Goal: Transaction & Acquisition: Purchase product/service

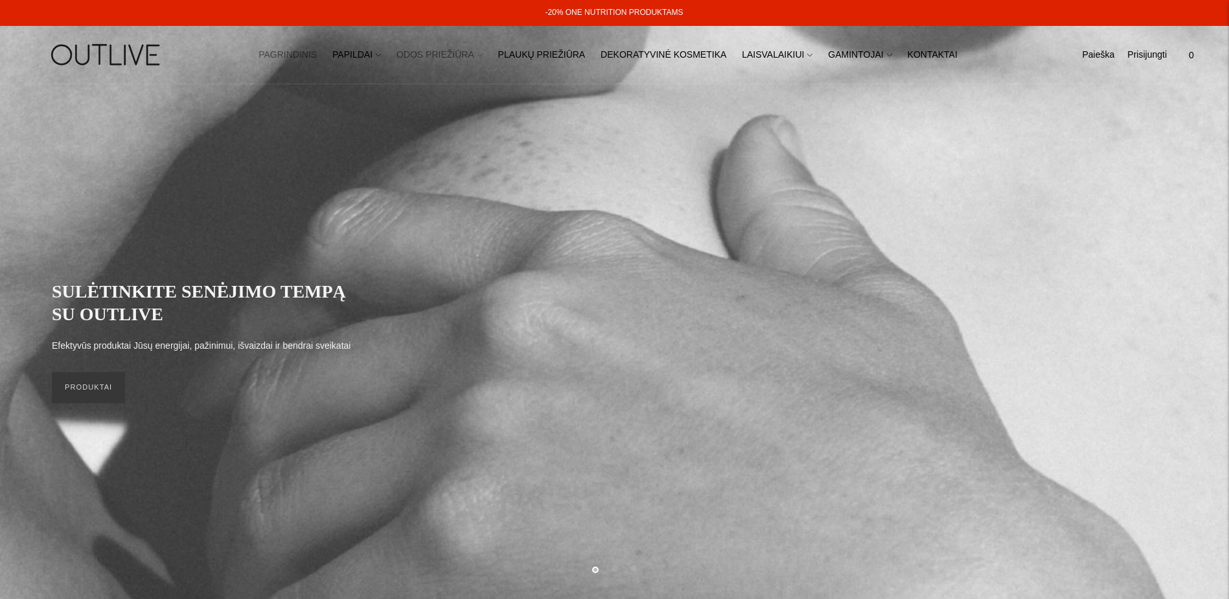
click at [483, 56] on icon at bounding box center [479, 54] width 5 height 5
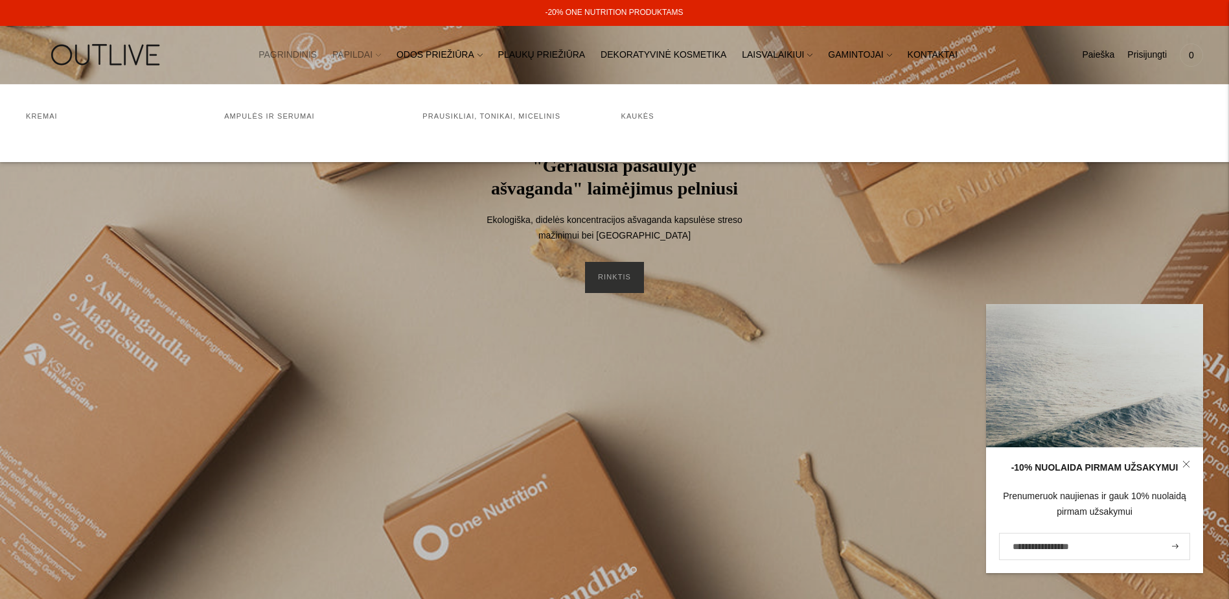
click at [381, 51] on link "PAPILDAI" at bounding box center [356, 55] width 49 height 29
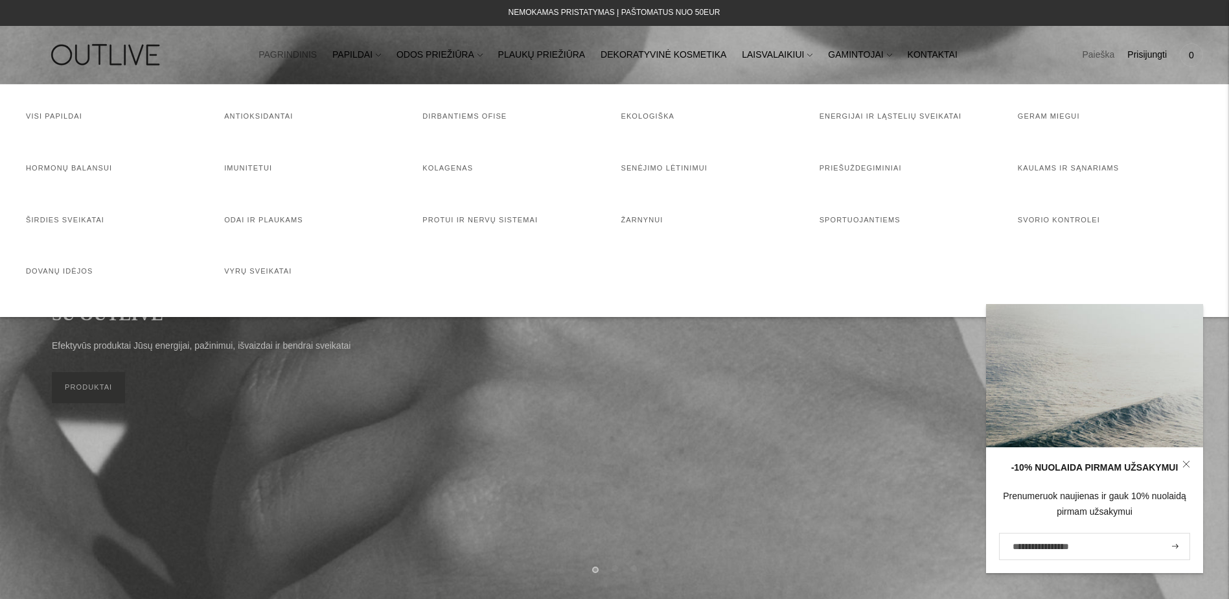
click at [1112, 54] on link "Paieška" at bounding box center [1098, 55] width 32 height 29
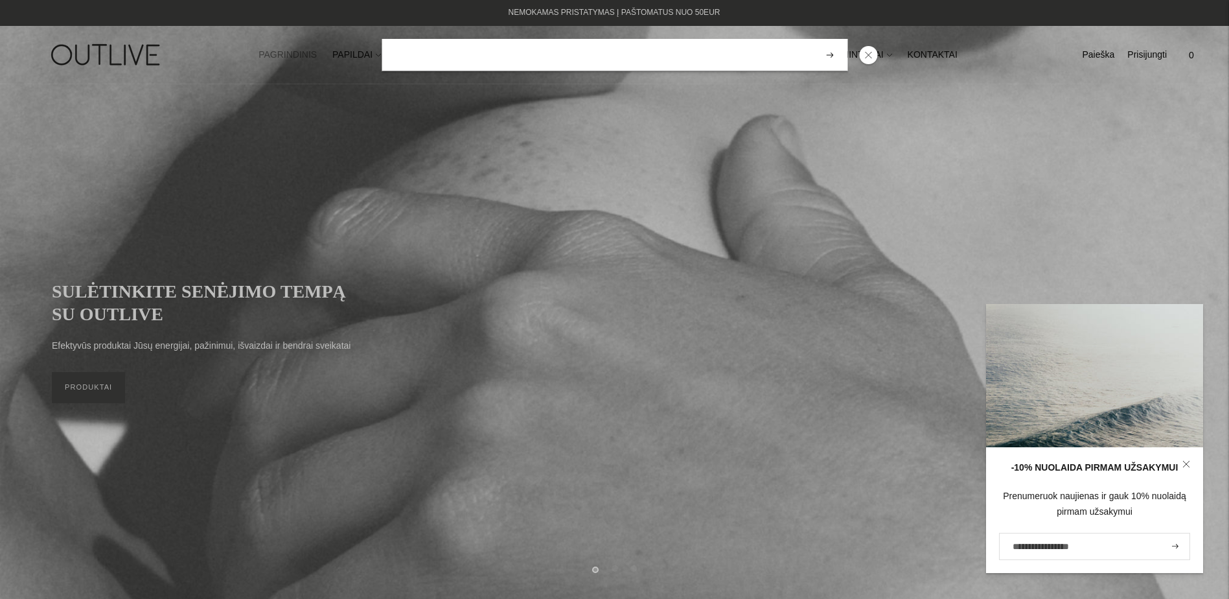
click at [651, 49] on input "search" at bounding box center [615, 55] width 466 height 32
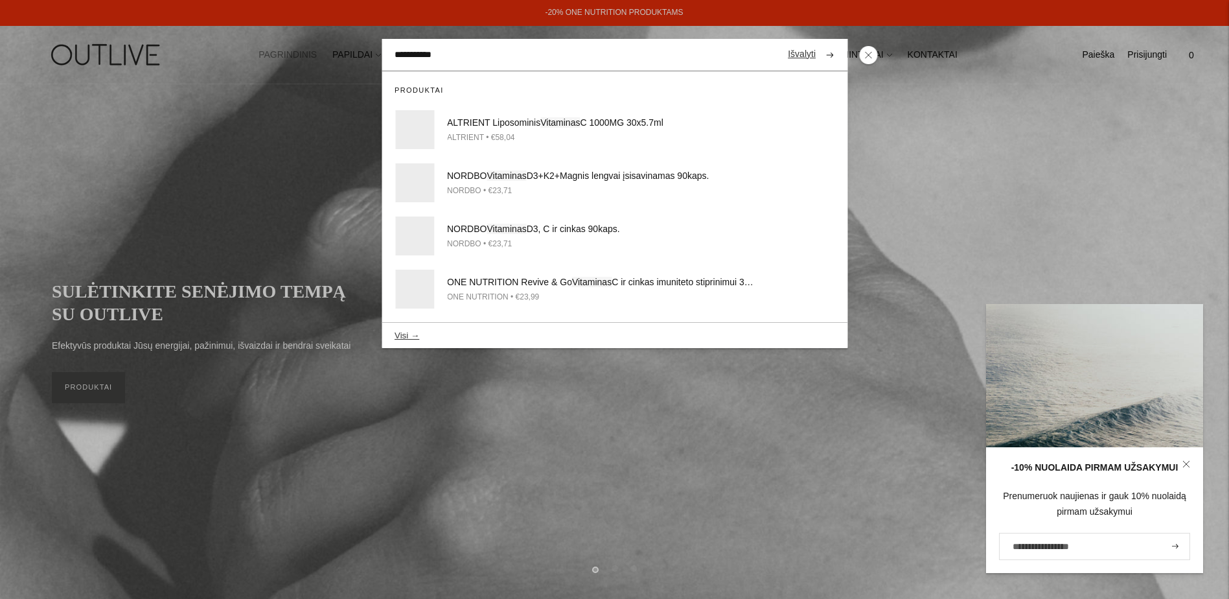
type input "**********"
click at [818, 42] on button "submit" at bounding box center [829, 54] width 23 height 25
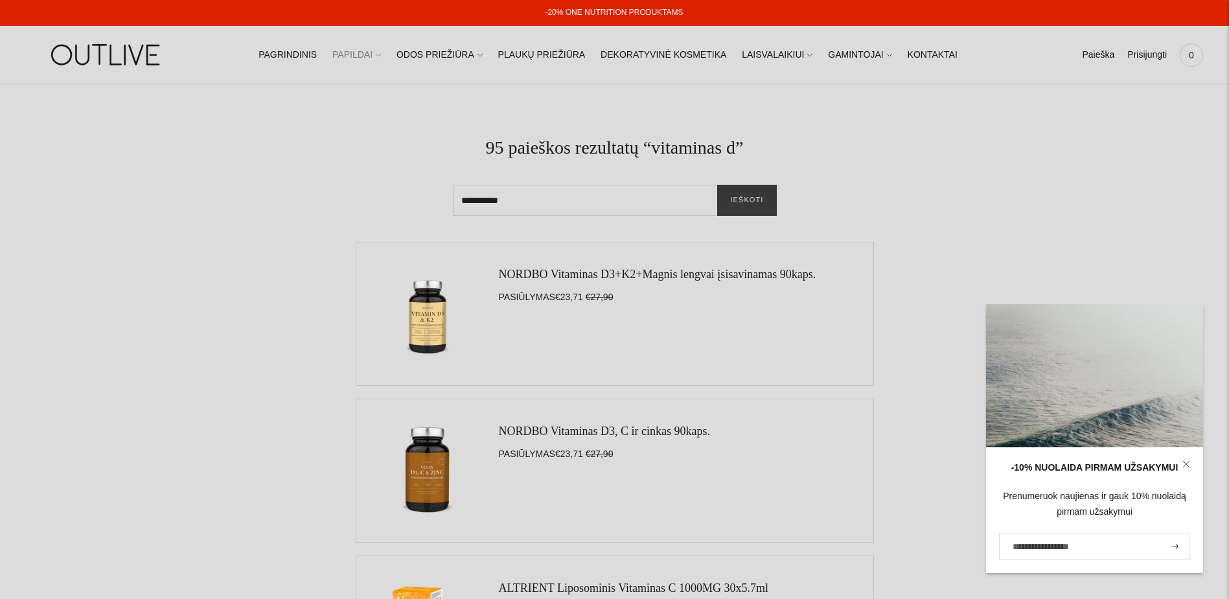
click at [381, 56] on link "PAPILDAI" at bounding box center [356, 55] width 49 height 29
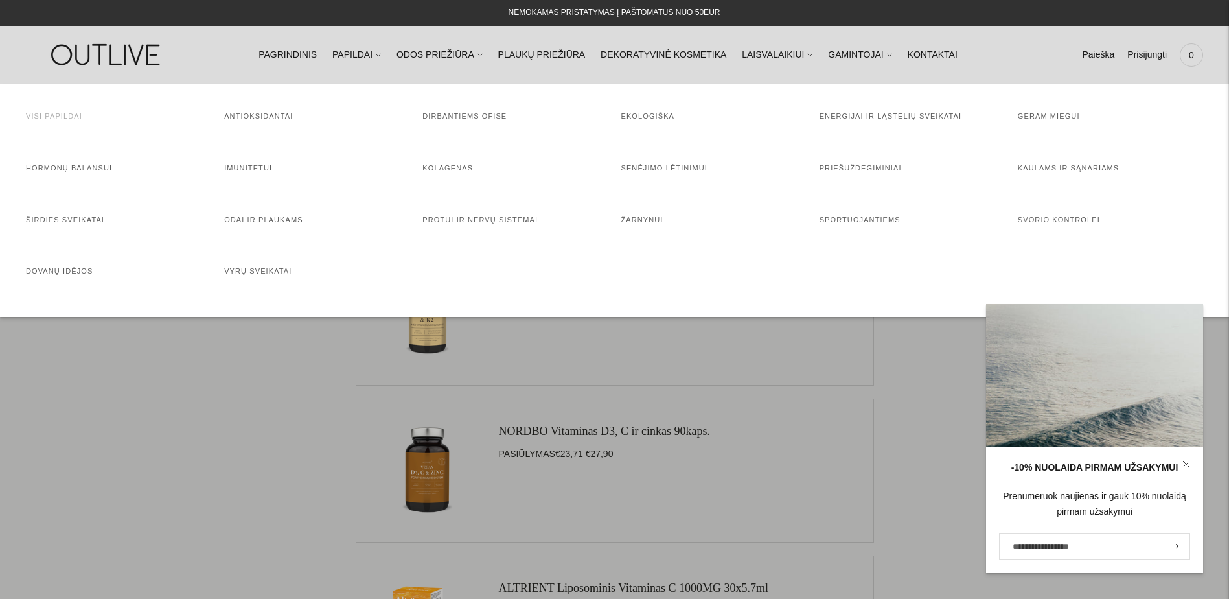
click at [52, 116] on link "Visi papildai" at bounding box center [54, 116] width 56 height 8
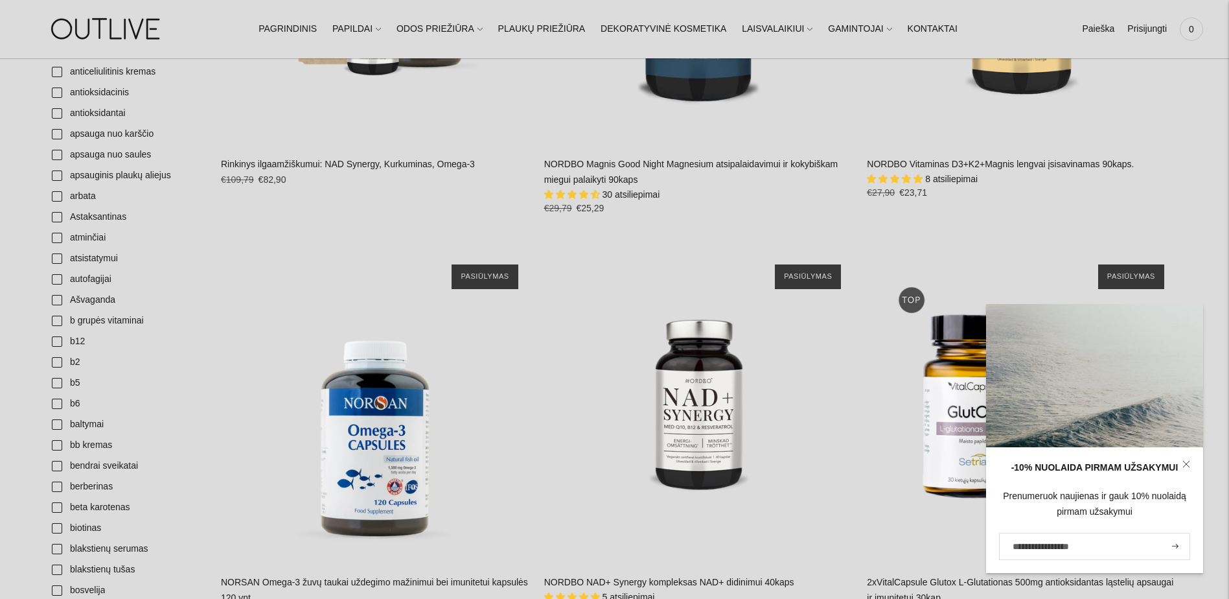
scroll to position [777, 0]
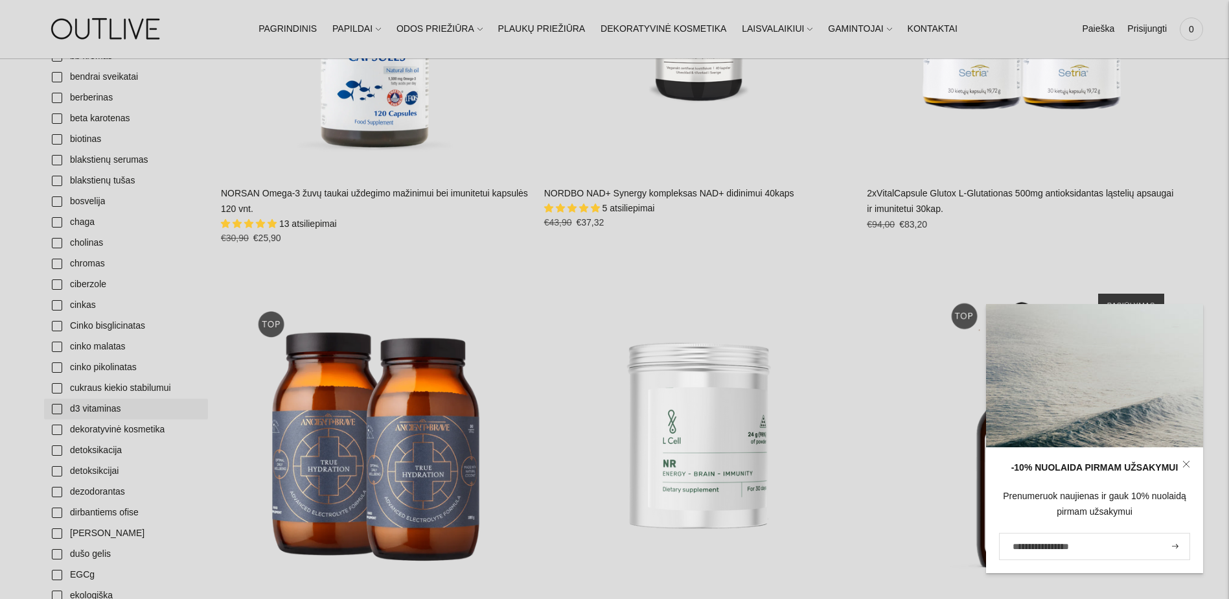
click at [56, 411] on link "d3 vitaminas" at bounding box center [126, 408] width 164 height 21
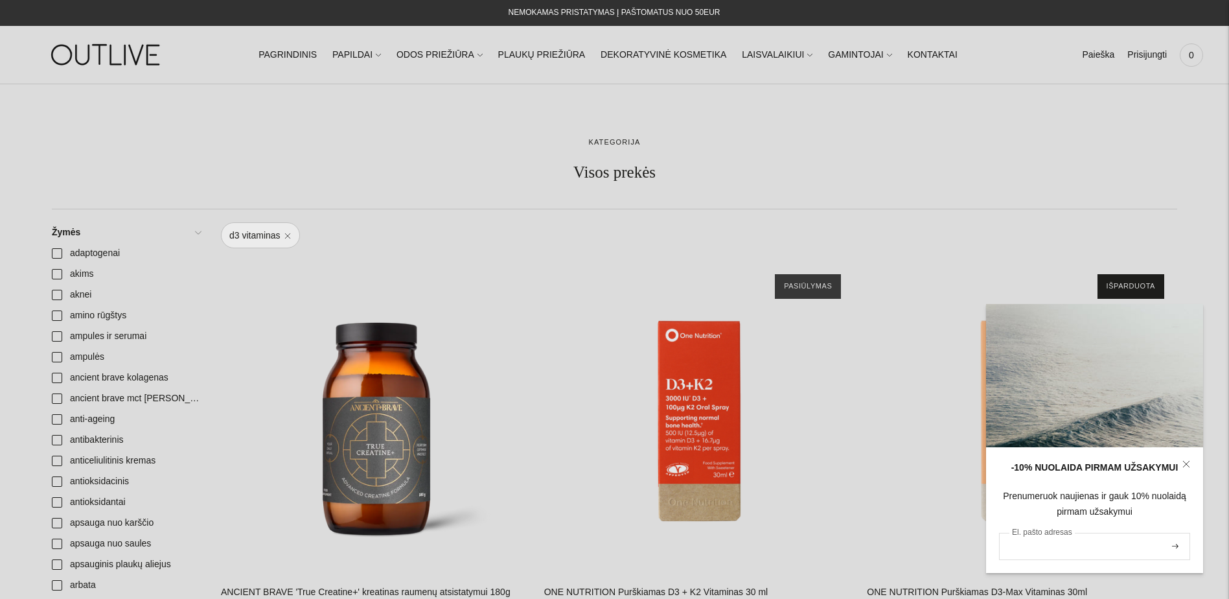
click at [1064, 545] on input "El. pašto adresas" at bounding box center [1094, 545] width 191 height 27
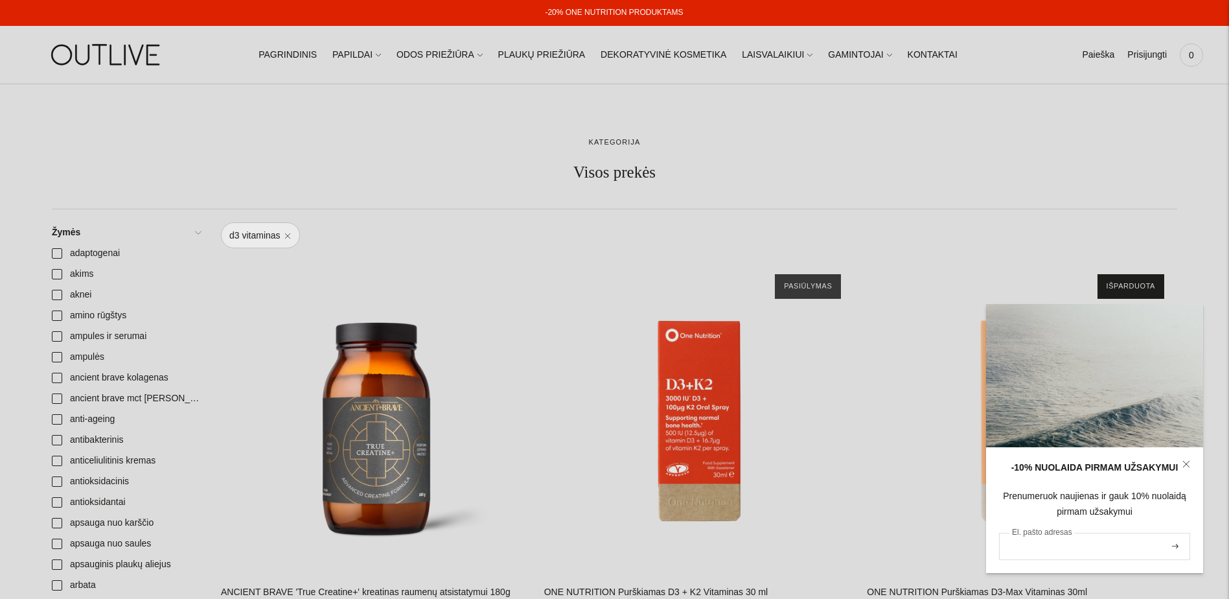
click at [1060, 547] on input "El. pašto adresas" at bounding box center [1094, 545] width 191 height 27
type input "**********"
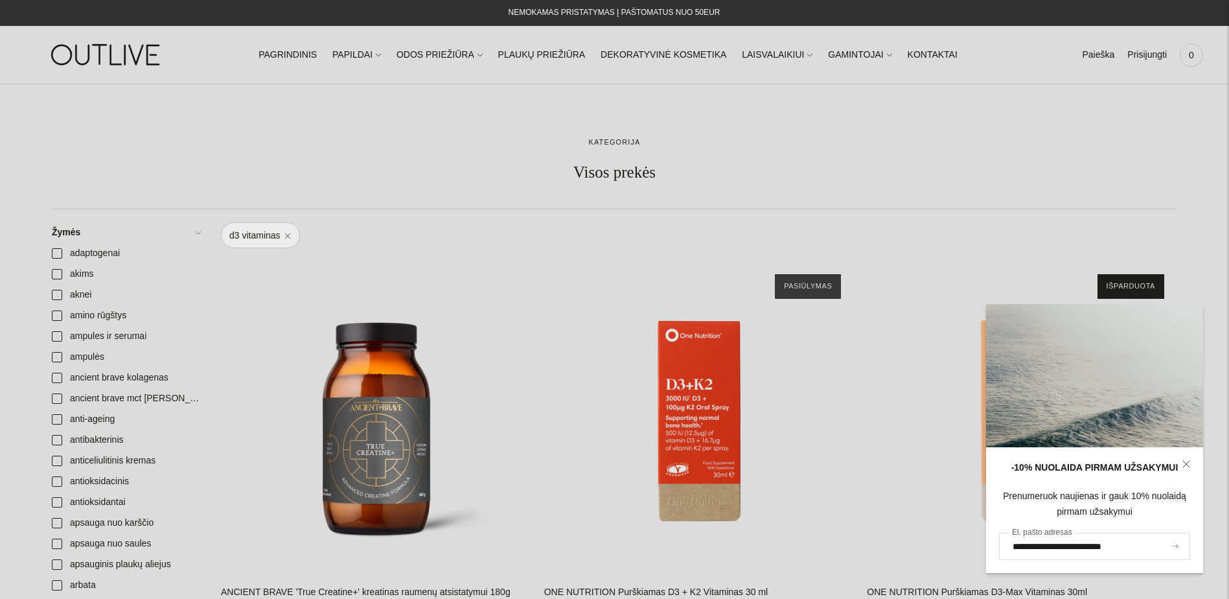
click at [1174, 544] on icon "submit" at bounding box center [1175, 545] width 6 height 5
click at [1177, 545] on icon "submit" at bounding box center [1175, 545] width 6 height 5
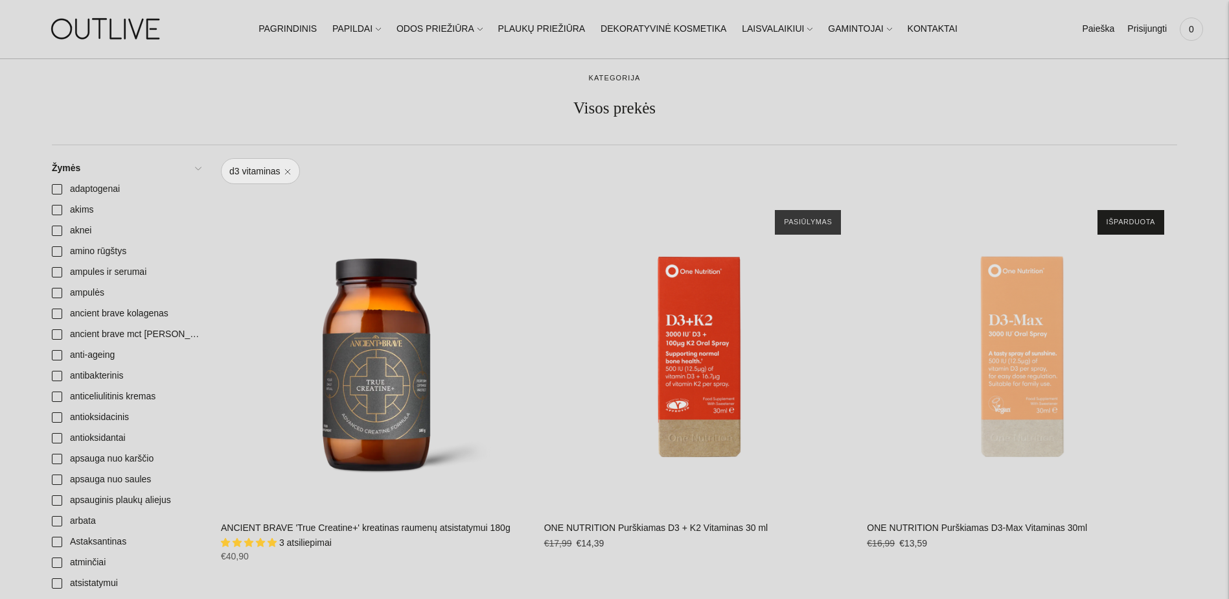
scroll to position [65, 0]
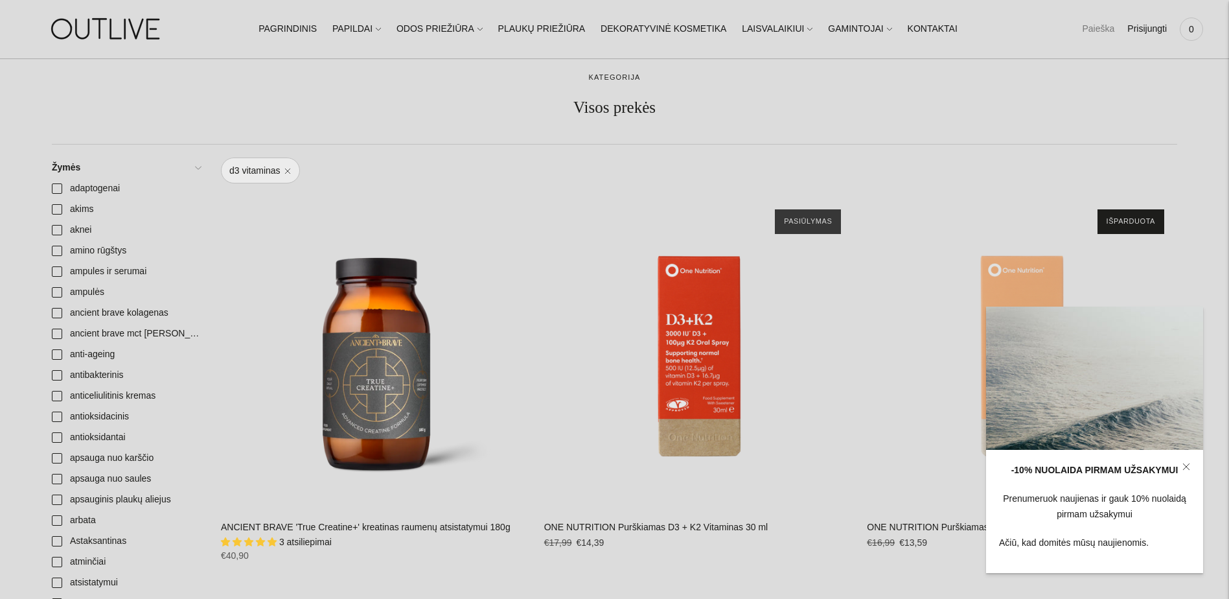
click at [1102, 26] on link "Paieška" at bounding box center [1098, 29] width 32 height 29
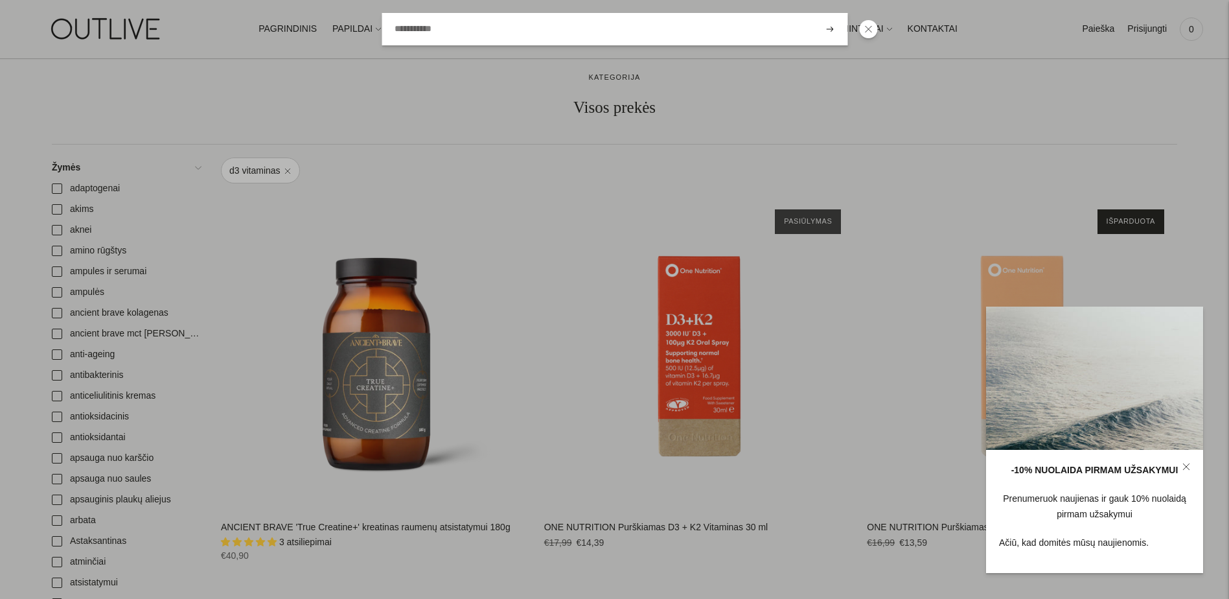
click at [223, 73] on div at bounding box center [614, 299] width 1229 height 599
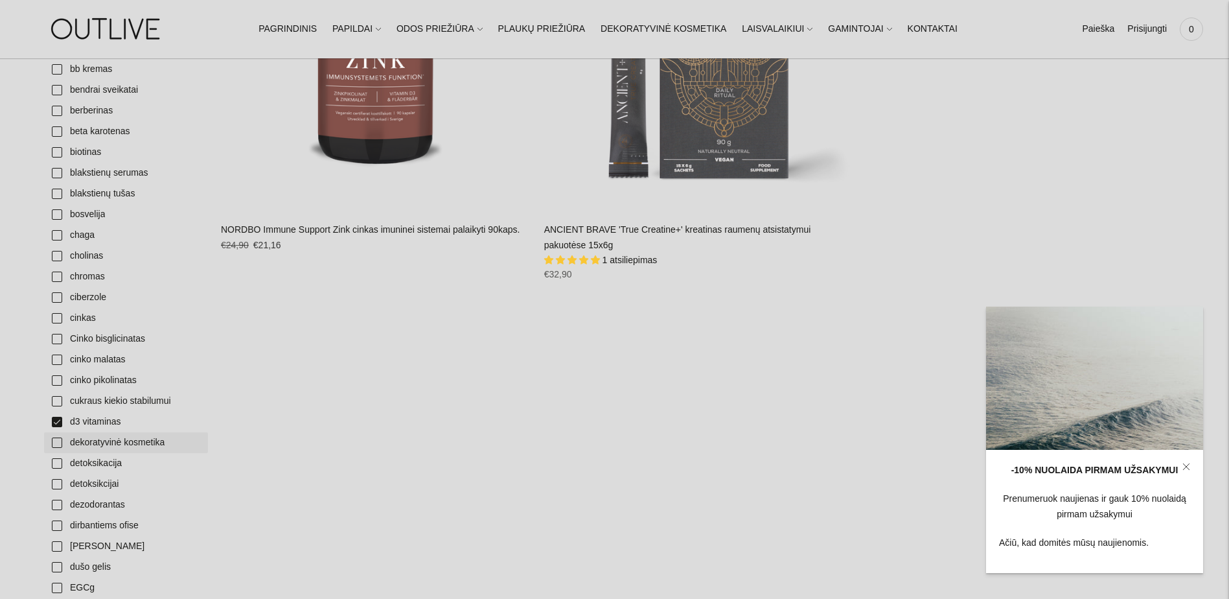
scroll to position [777, 0]
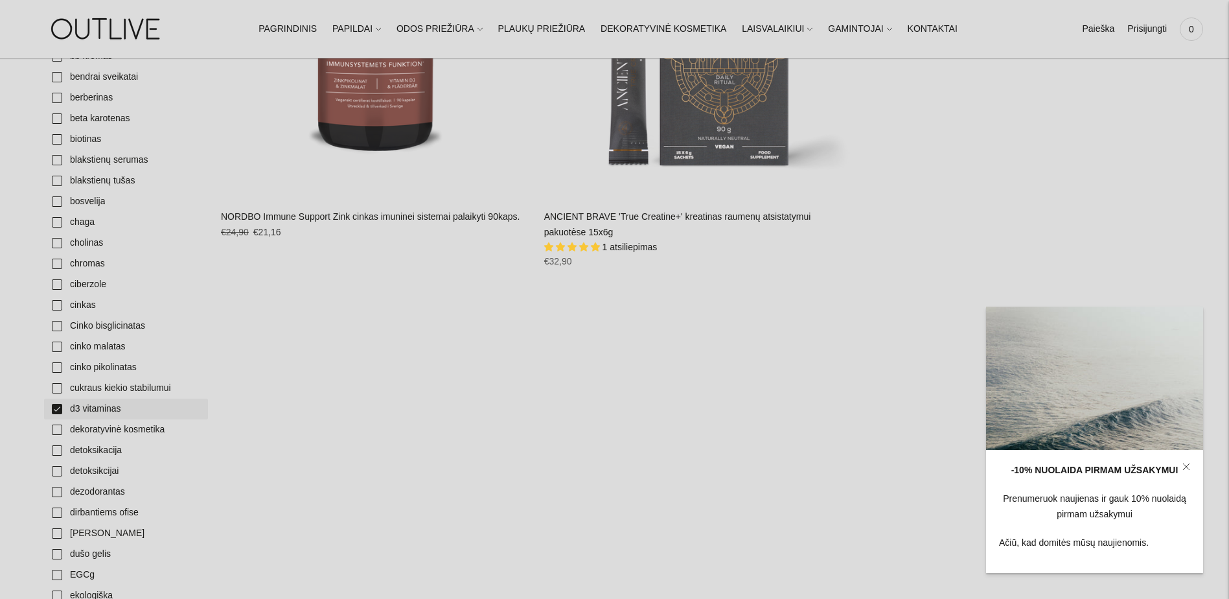
click at [55, 411] on link "d3 vitaminas" at bounding box center [126, 408] width 164 height 21
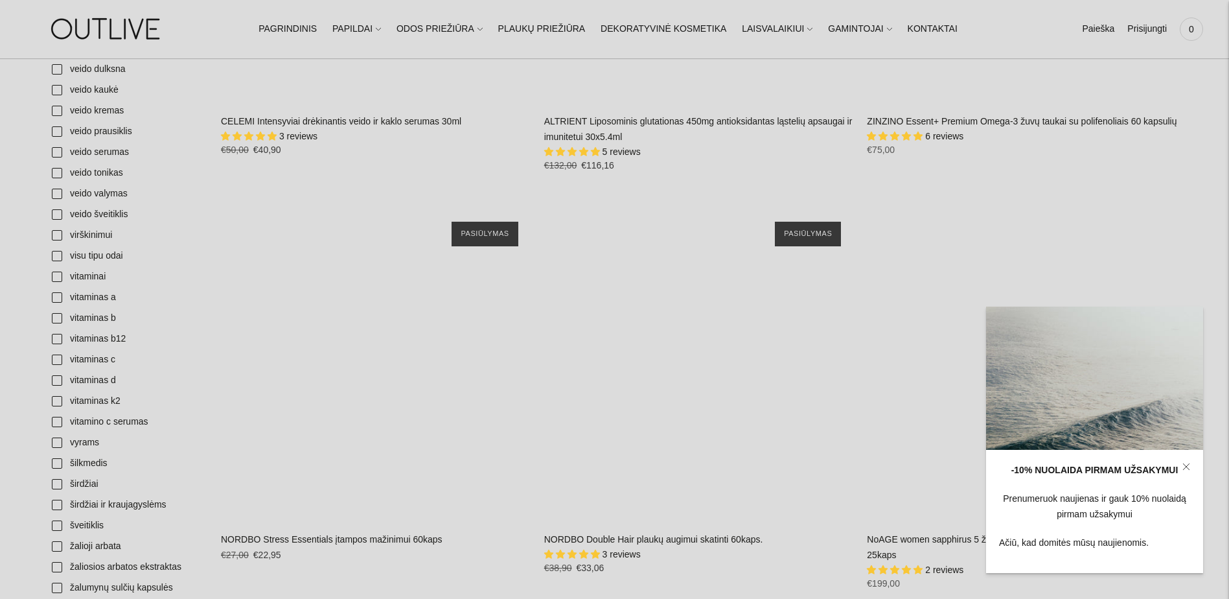
scroll to position [4858, 0]
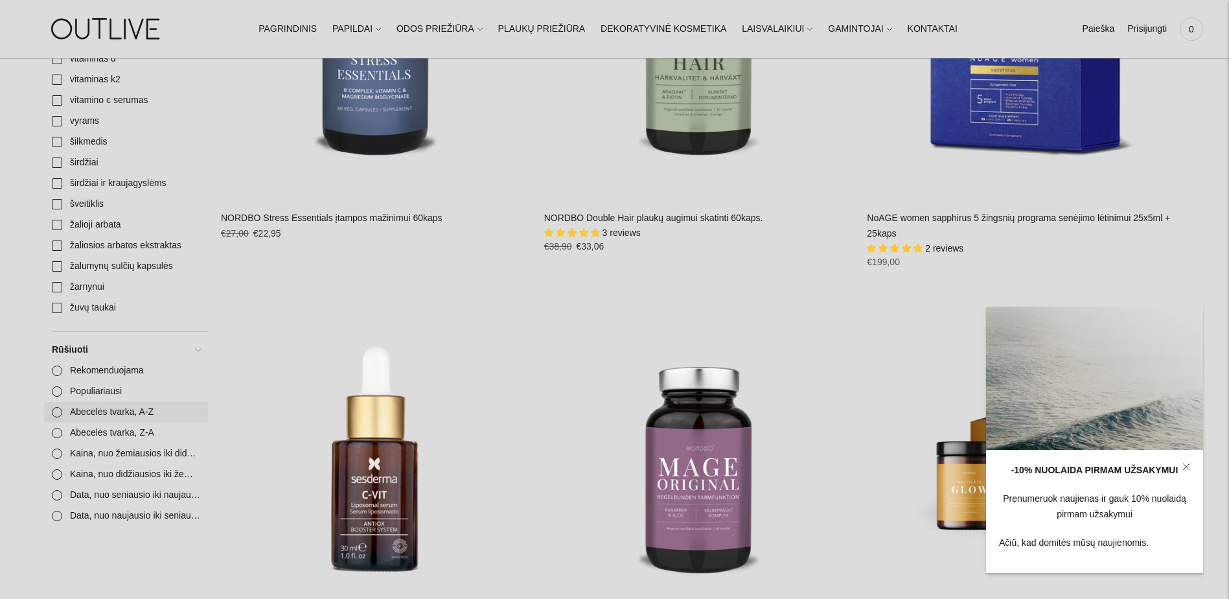
click at [56, 411] on link "Abecelės tvarka, A-Z" at bounding box center [126, 412] width 164 height 21
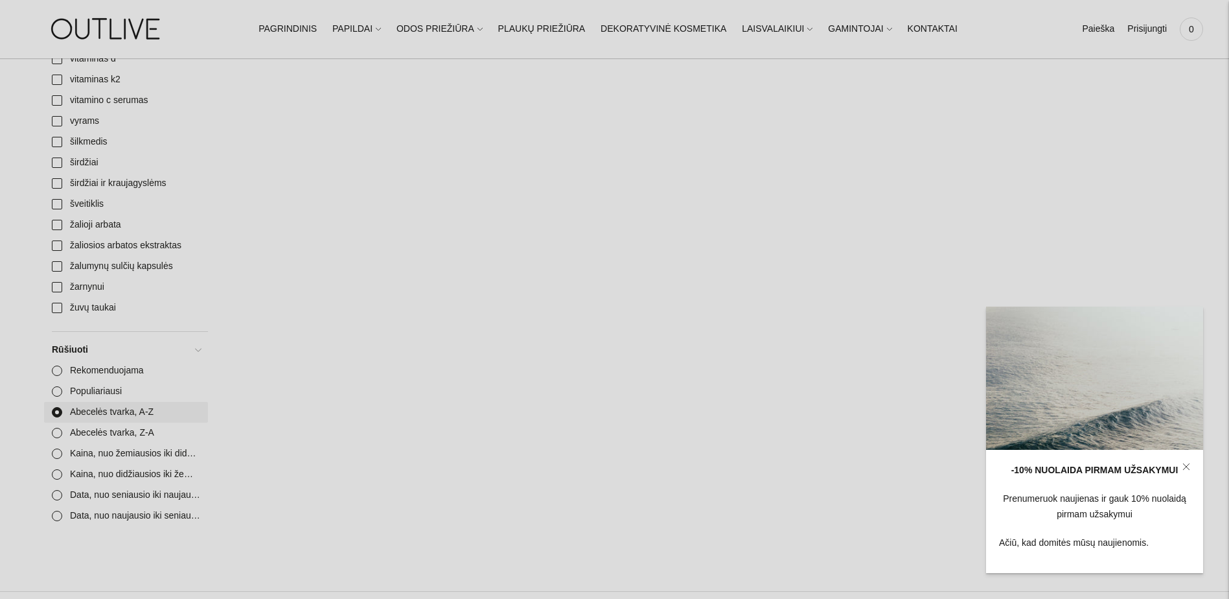
click at [56, 411] on link "Abecelės tvarka, A-Z" at bounding box center [126, 412] width 164 height 21
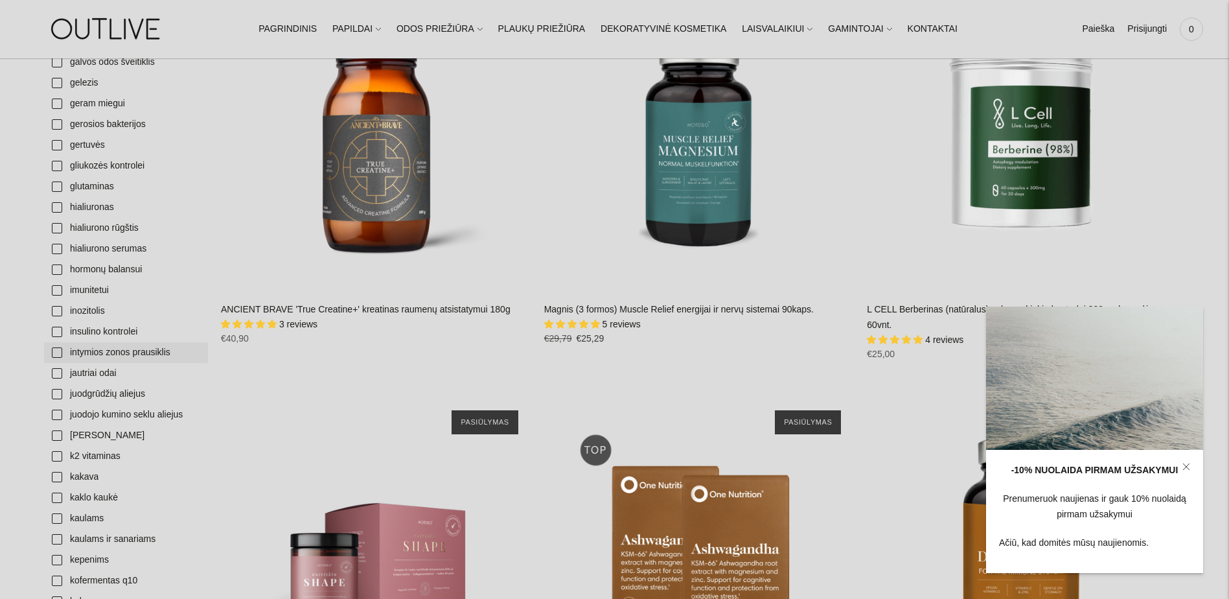
scroll to position [1360, 0]
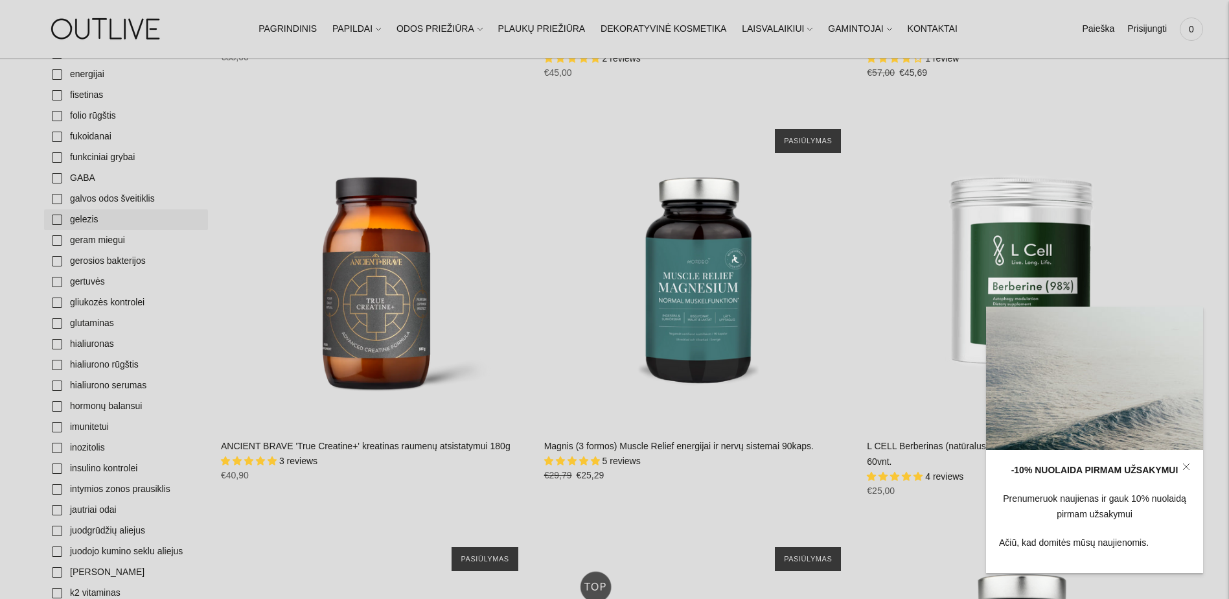
click at [59, 219] on link "gelezis" at bounding box center [126, 219] width 164 height 21
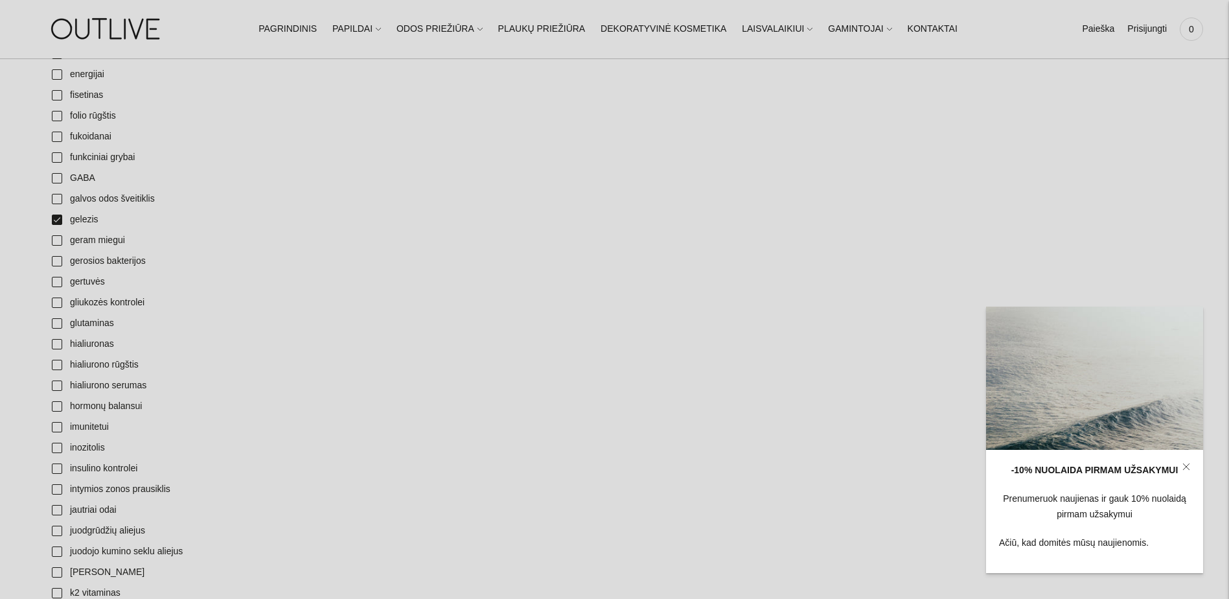
click at [1189, 462] on link at bounding box center [1186, 467] width 34 height 34
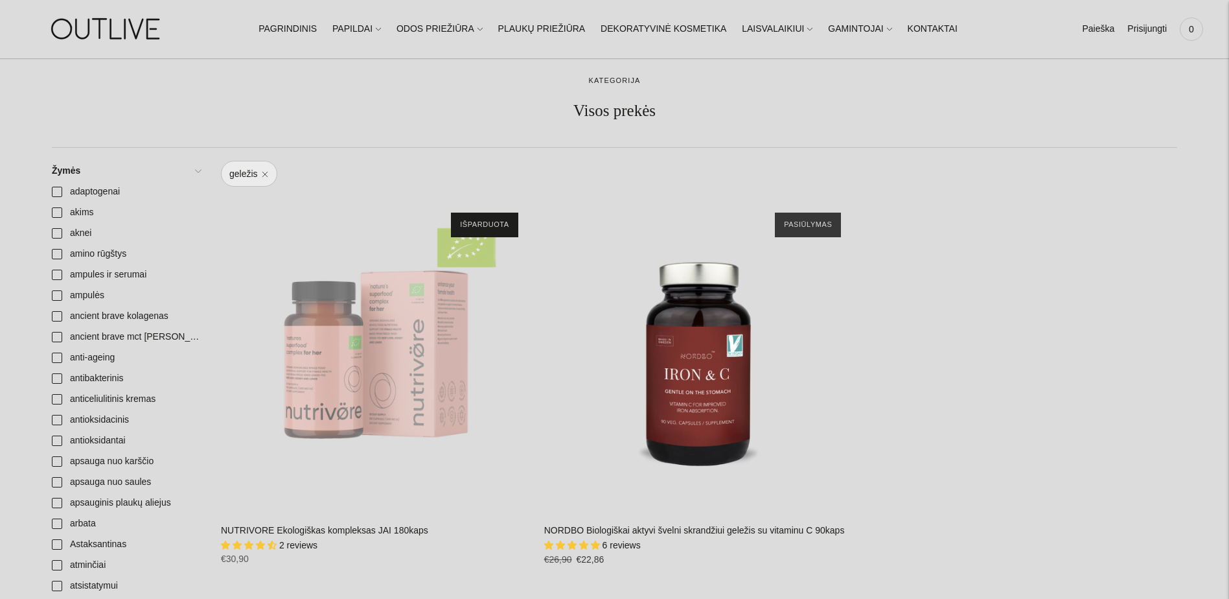
scroll to position [65, 0]
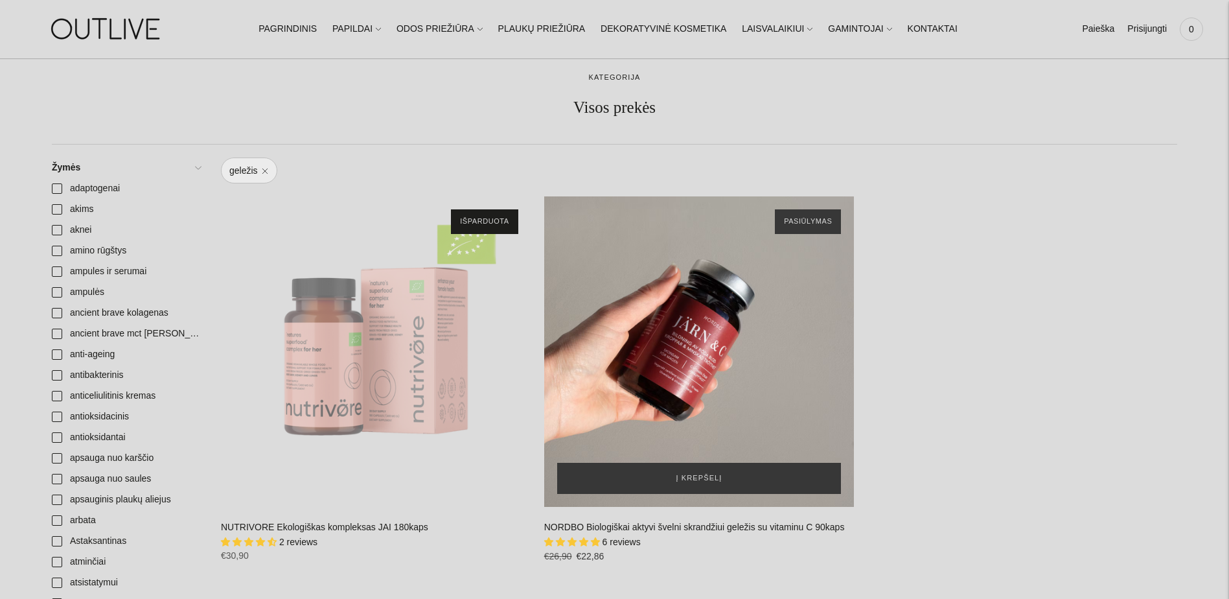
click at [694, 358] on div "NORDBO Biologiškai aktyvi švelni skrandžiui geležis su vitaminu C 90kaps\a" at bounding box center [699, 351] width 310 height 310
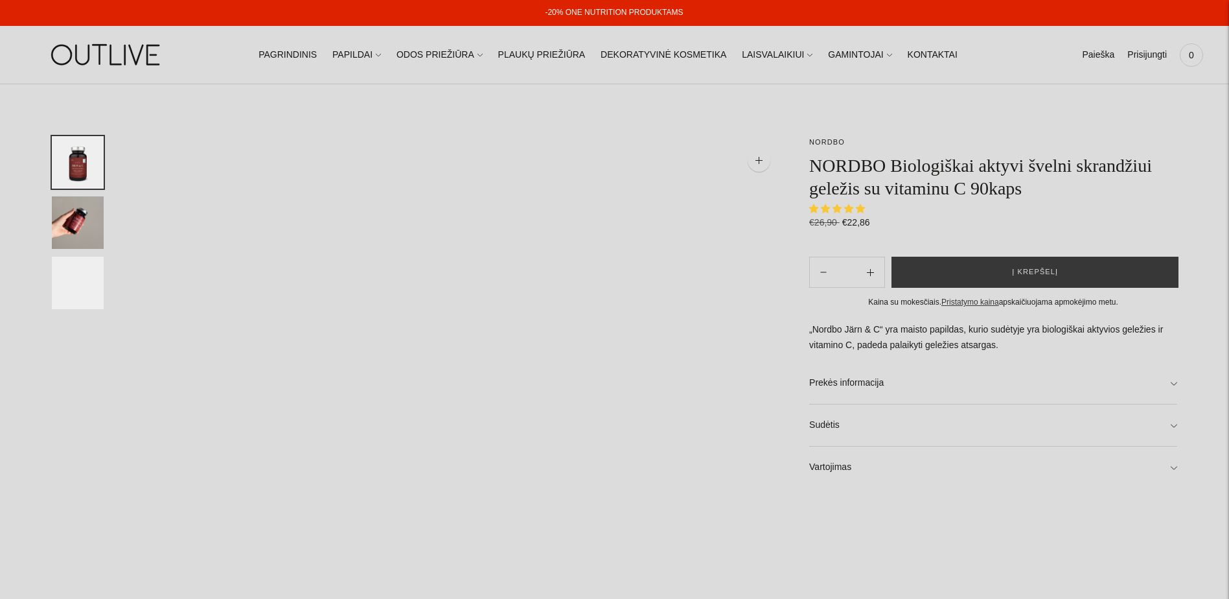
select select "**********"
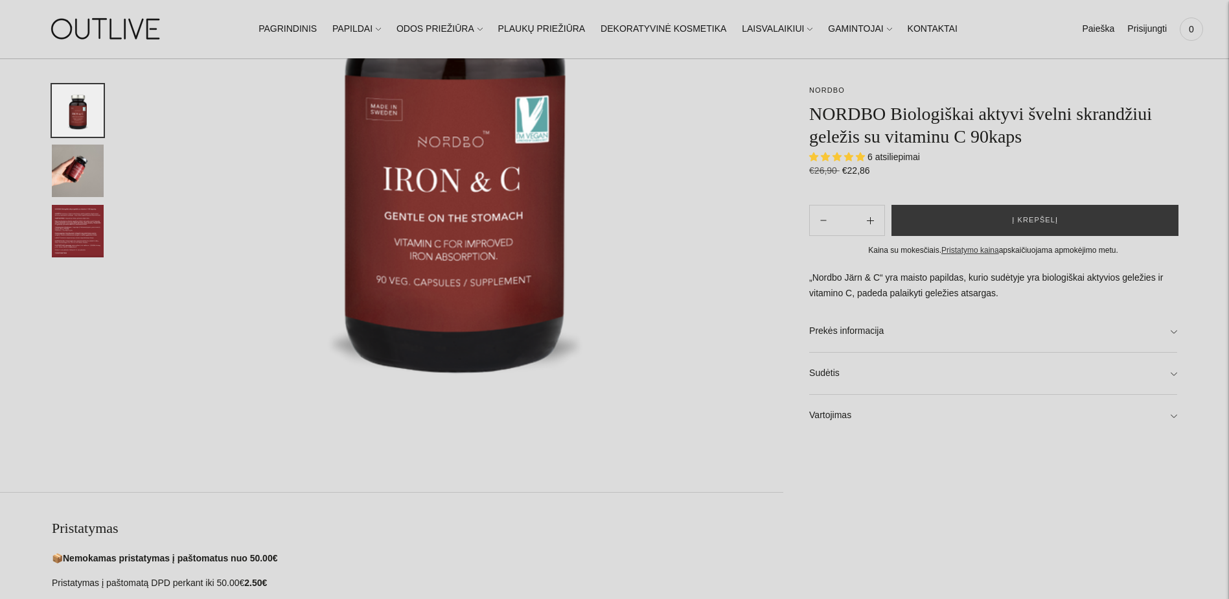
scroll to position [648, 0]
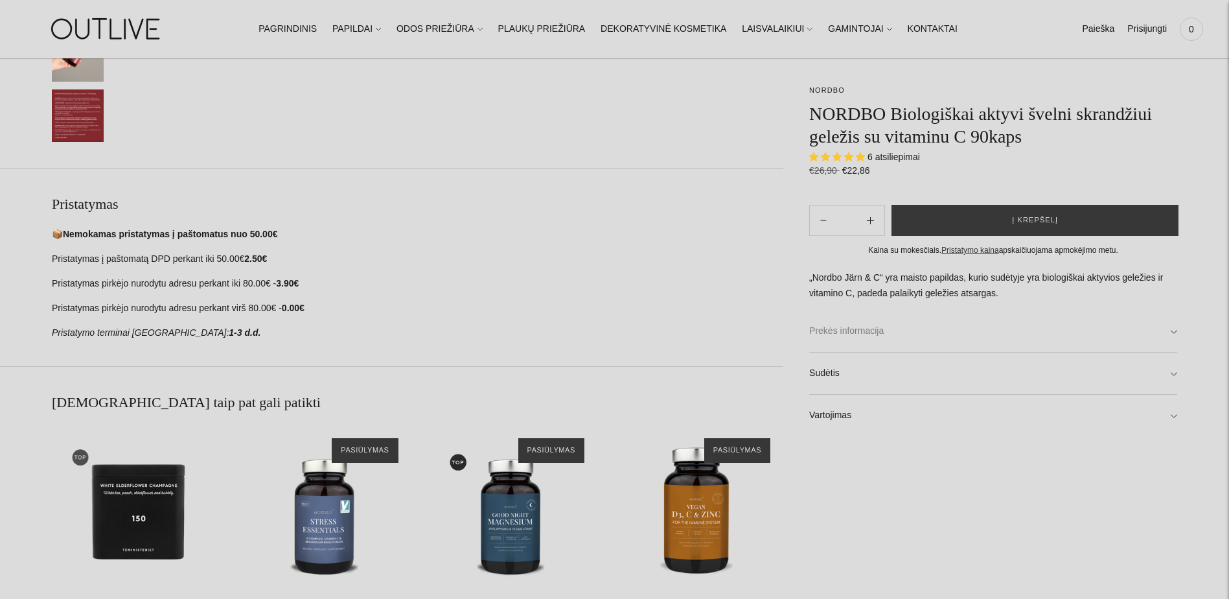
click at [881, 334] on link "Prekės informacija" at bounding box center [993, 330] width 368 height 41
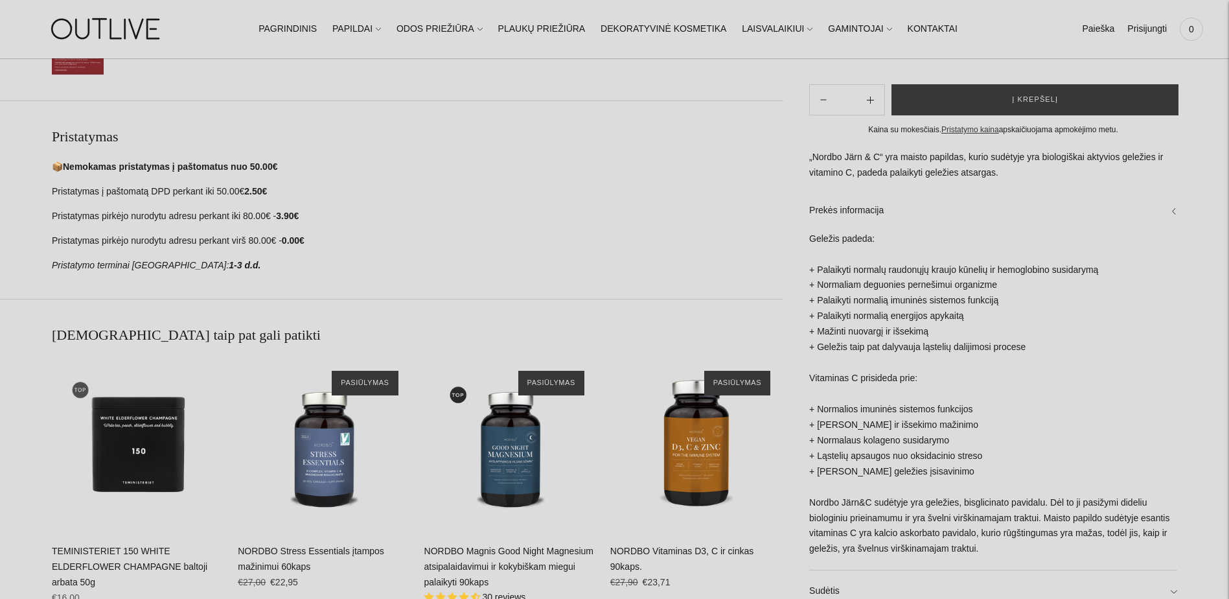
scroll to position [842, 0]
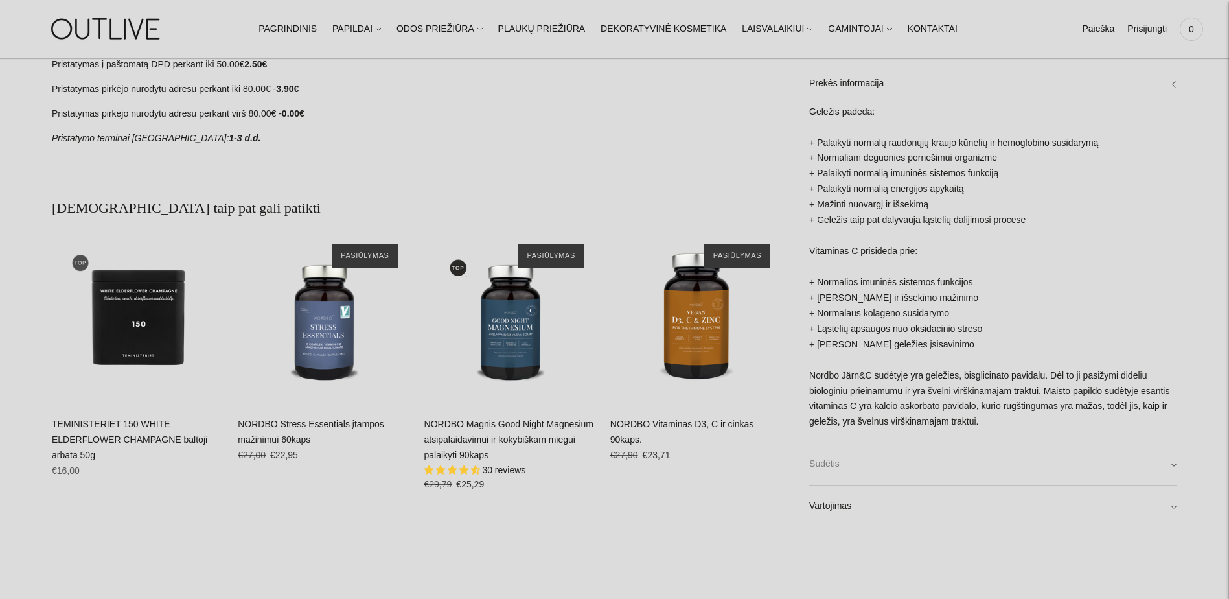
click at [947, 468] on link "Sudėtis" at bounding box center [993, 463] width 368 height 41
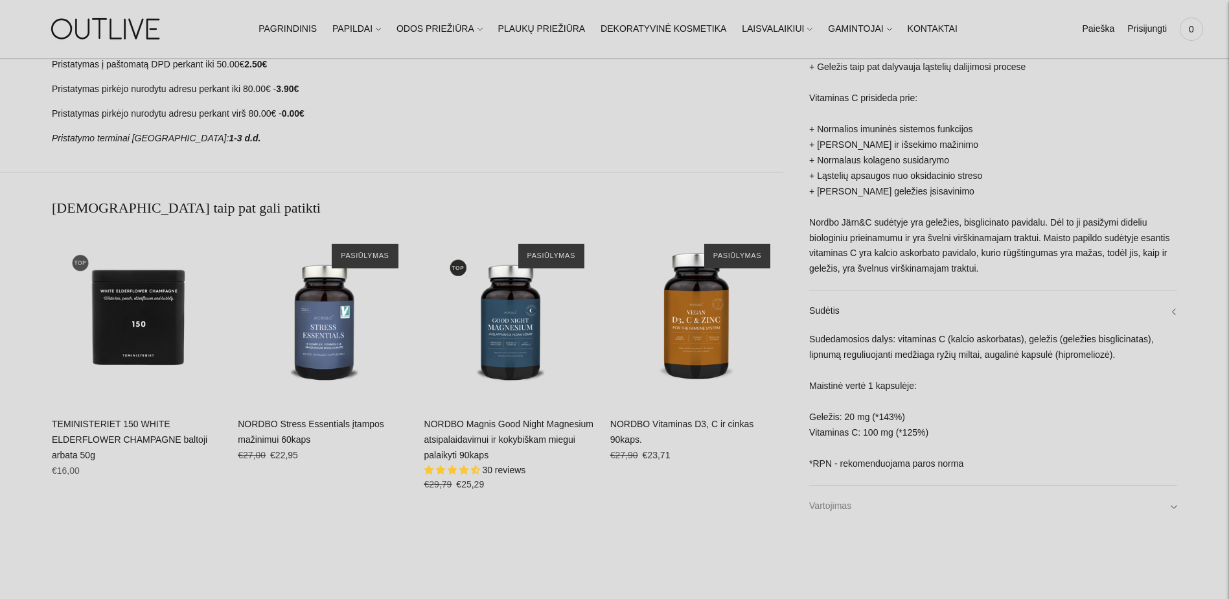
click at [931, 525] on link "Vartojimas" at bounding box center [993, 505] width 368 height 41
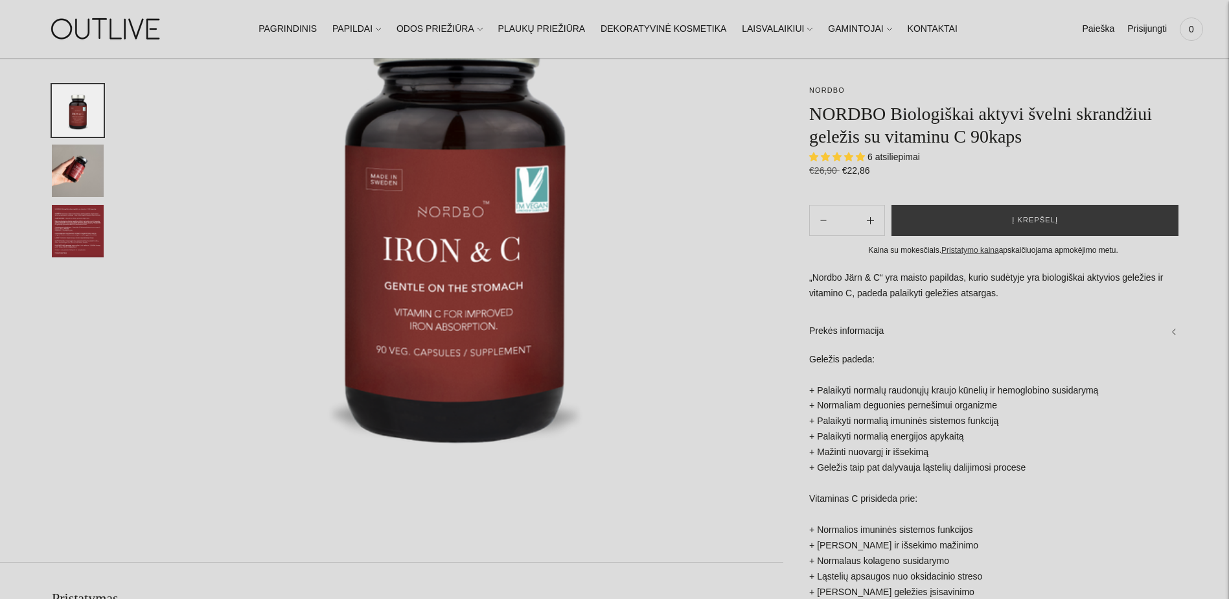
scroll to position [0, 0]
